Goal: Task Accomplishment & Management: Use online tool/utility

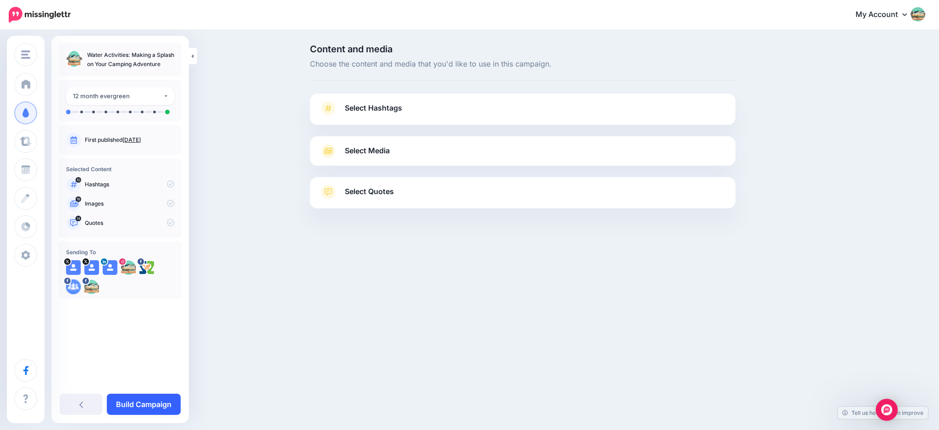
click at [169, 401] on link "Build Campaign" at bounding box center [144, 403] width 74 height 21
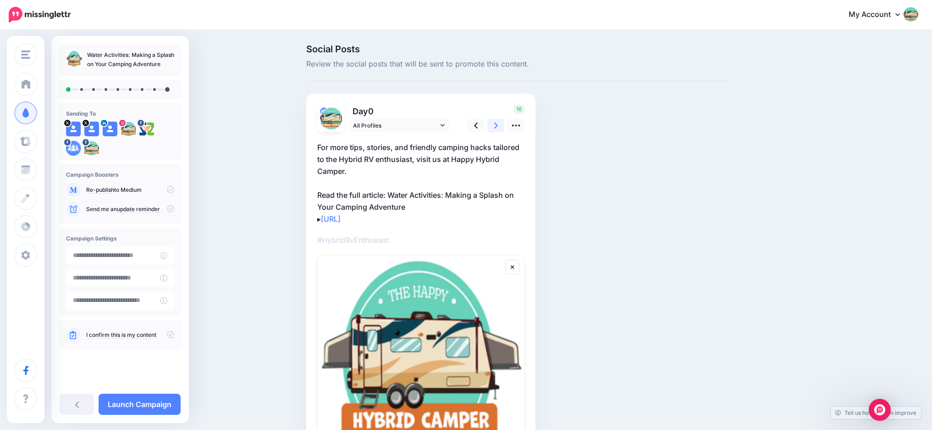
click at [502, 129] on link at bounding box center [495, 125] width 17 height 13
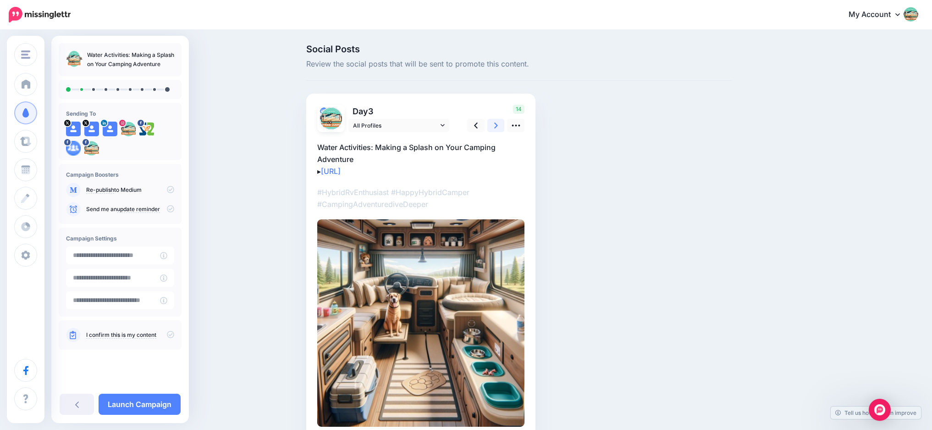
click at [498, 129] on icon at bounding box center [496, 126] width 4 height 10
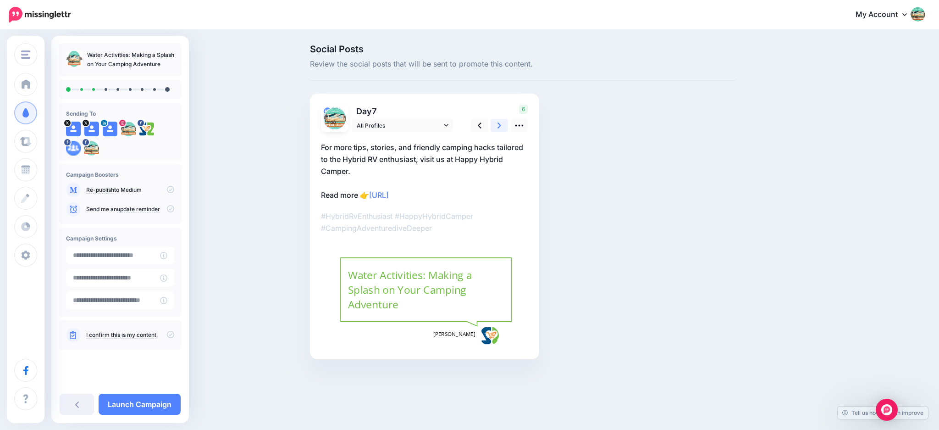
click at [501, 129] on icon at bounding box center [500, 126] width 4 height 10
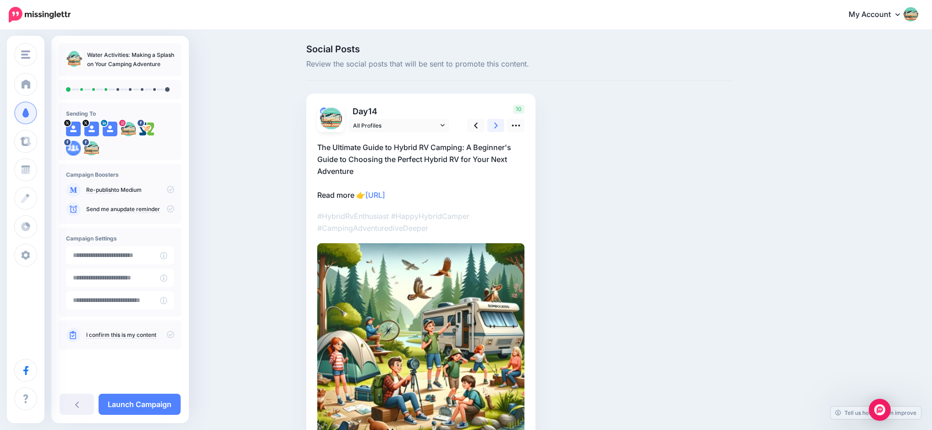
click at [498, 129] on icon at bounding box center [496, 126] width 4 height 10
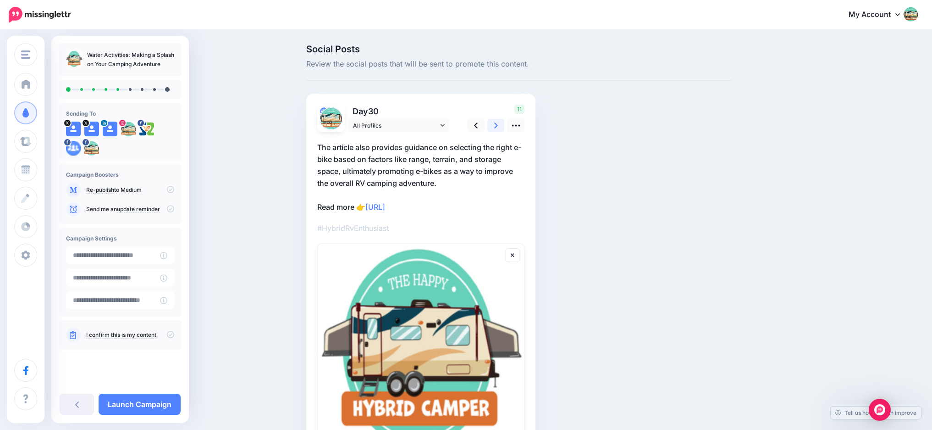
click at [498, 129] on icon at bounding box center [496, 126] width 4 height 10
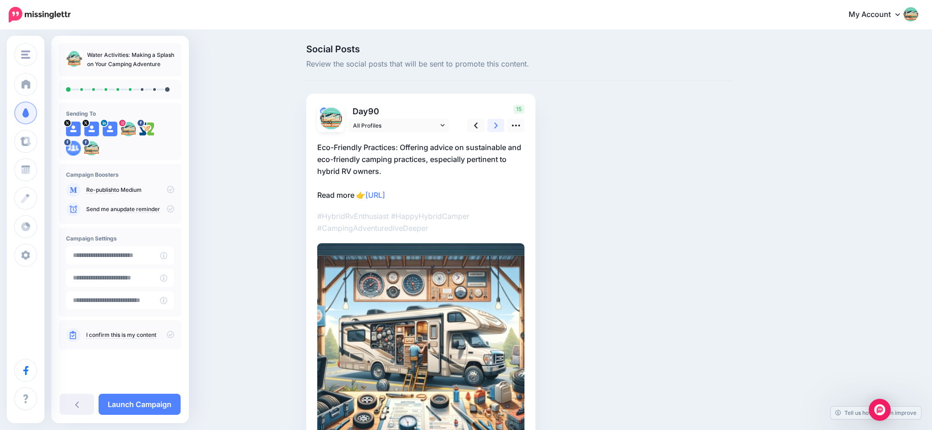
click at [498, 129] on icon at bounding box center [496, 126] width 4 height 10
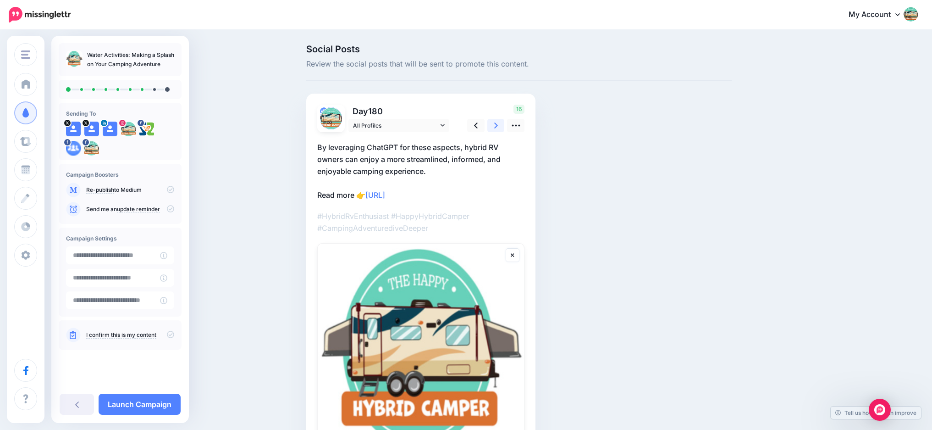
click at [498, 129] on icon at bounding box center [496, 126] width 4 height 10
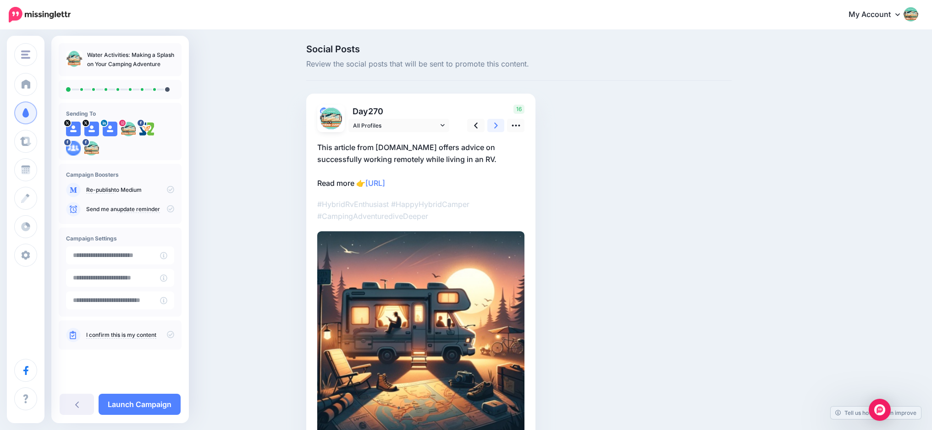
click at [498, 129] on icon at bounding box center [496, 126] width 4 height 10
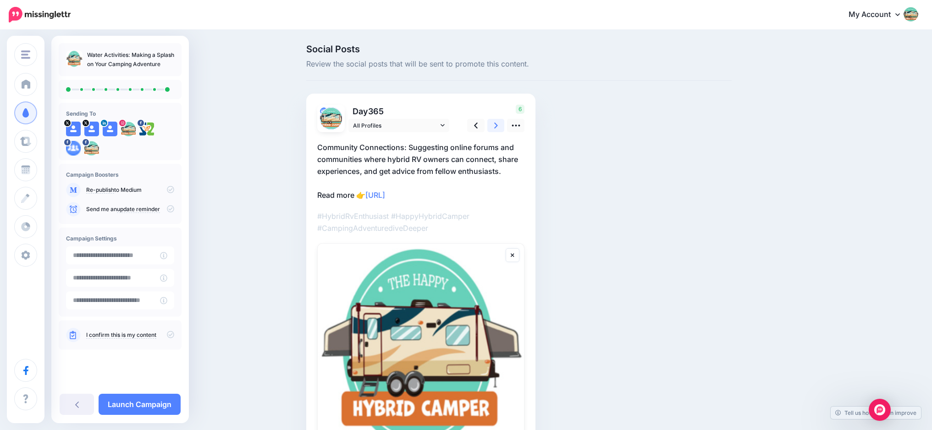
click at [498, 127] on icon at bounding box center [496, 126] width 4 height 10
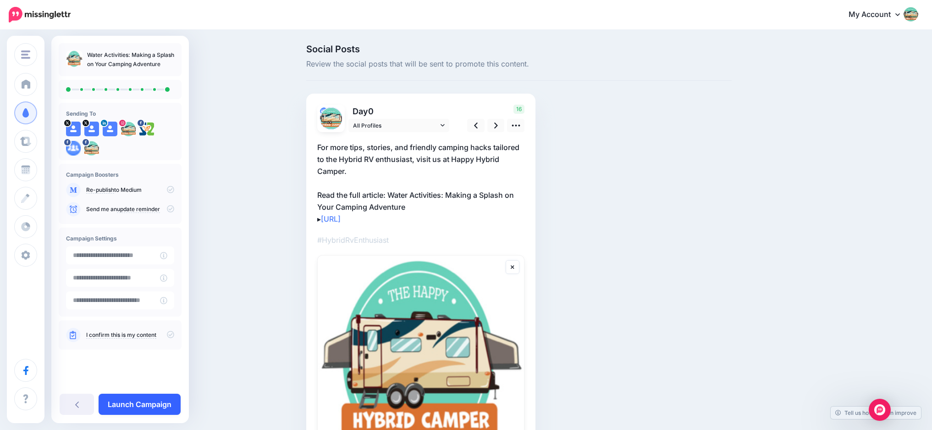
click at [152, 398] on link "Launch Campaign" at bounding box center [140, 403] width 82 height 21
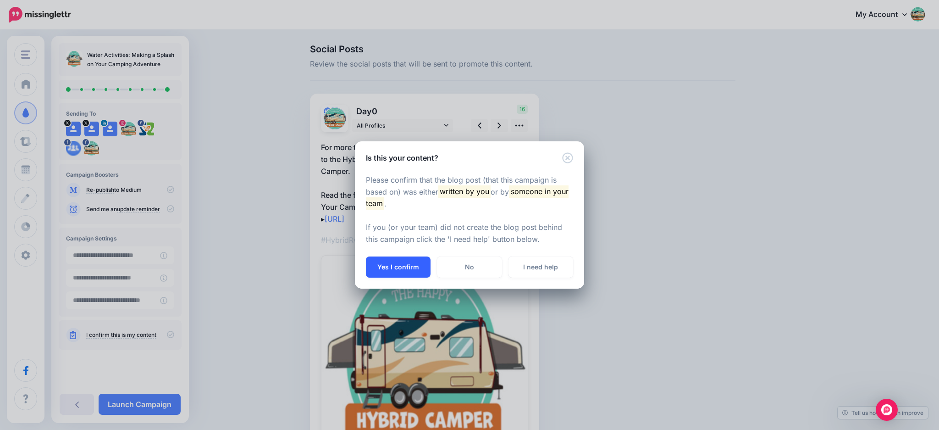
click at [394, 265] on button "Yes I confirm" at bounding box center [398, 266] width 65 height 21
